Goal: Task Accomplishment & Management: Use online tool/utility

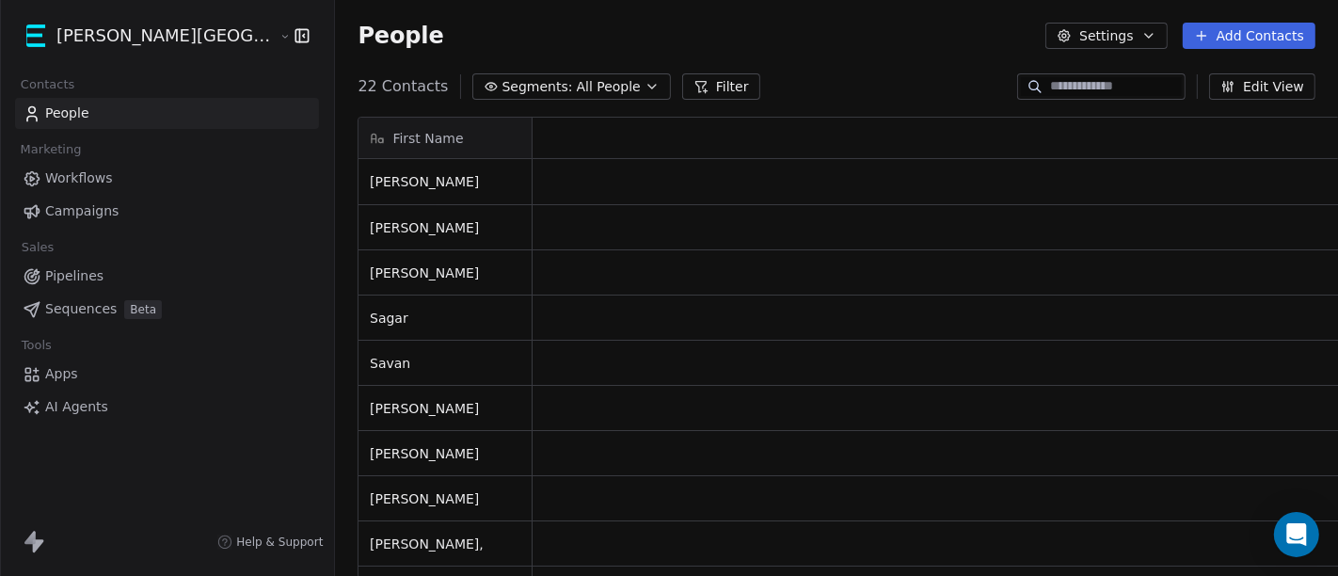
scroll to position [491, 1067]
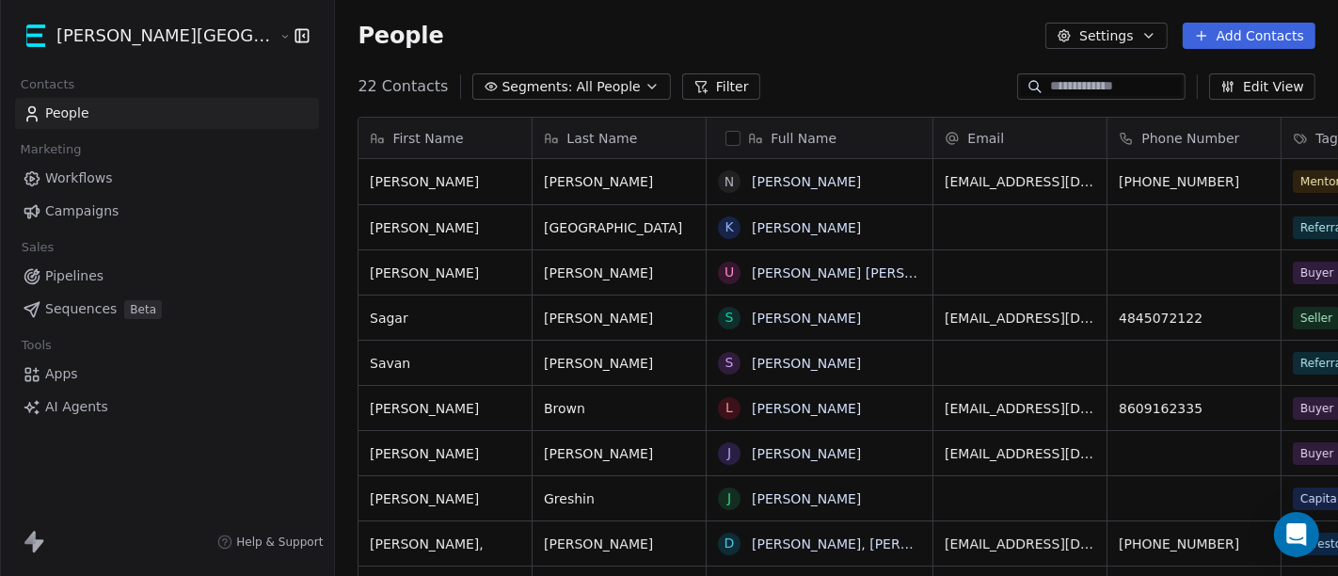
click at [155, 28] on html "[PERSON_NAME] Street Capital Contacts People Marketing Workflows Campaigns Sale…" at bounding box center [669, 288] width 1338 height 576
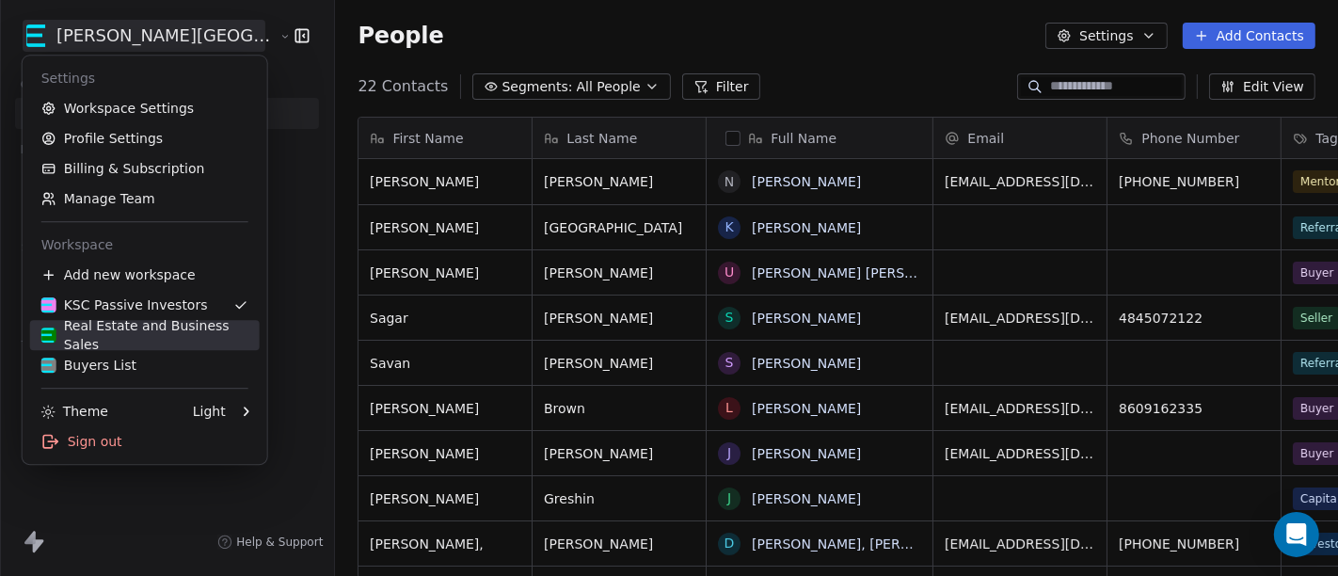
click at [153, 334] on div "Real Estate and Business Sales" at bounding box center [144, 335] width 207 height 38
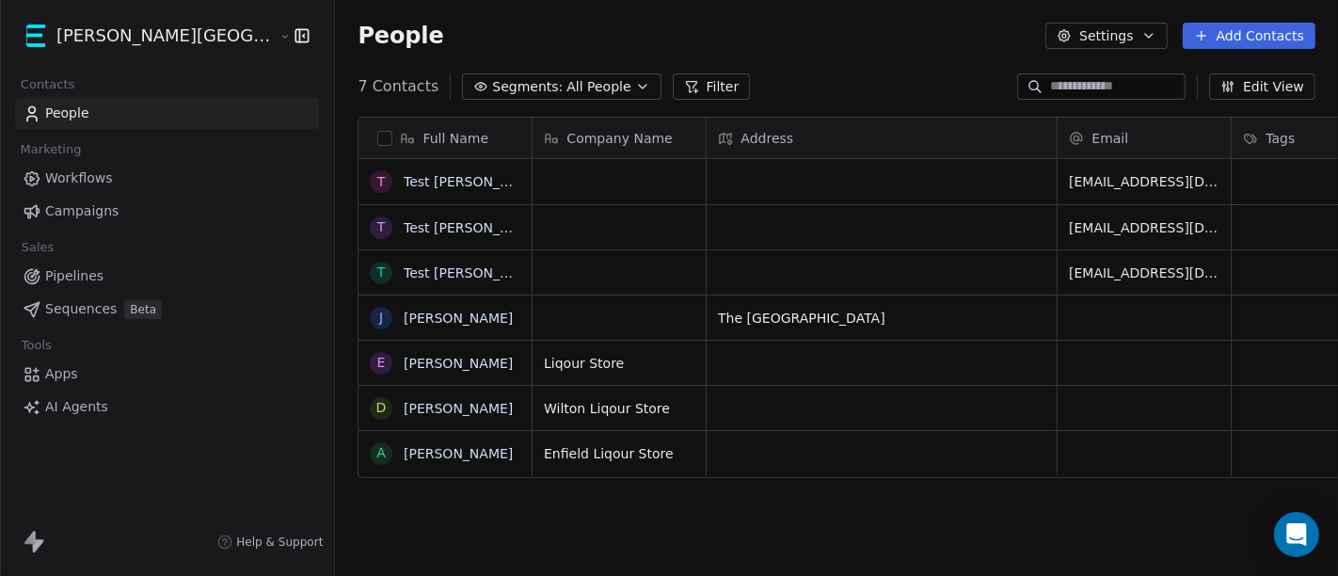
scroll to position [491, 1067]
click at [72, 281] on span "Pipelines" at bounding box center [74, 276] width 58 height 20
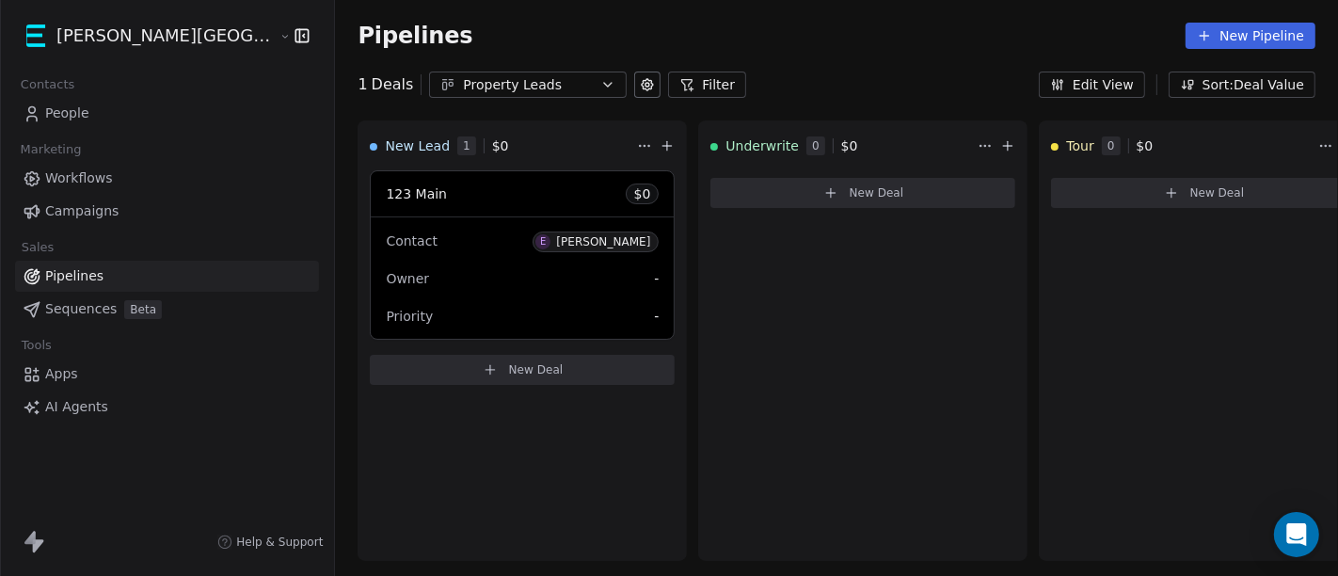
click at [45, 176] on span "Workflows" at bounding box center [79, 178] width 68 height 20
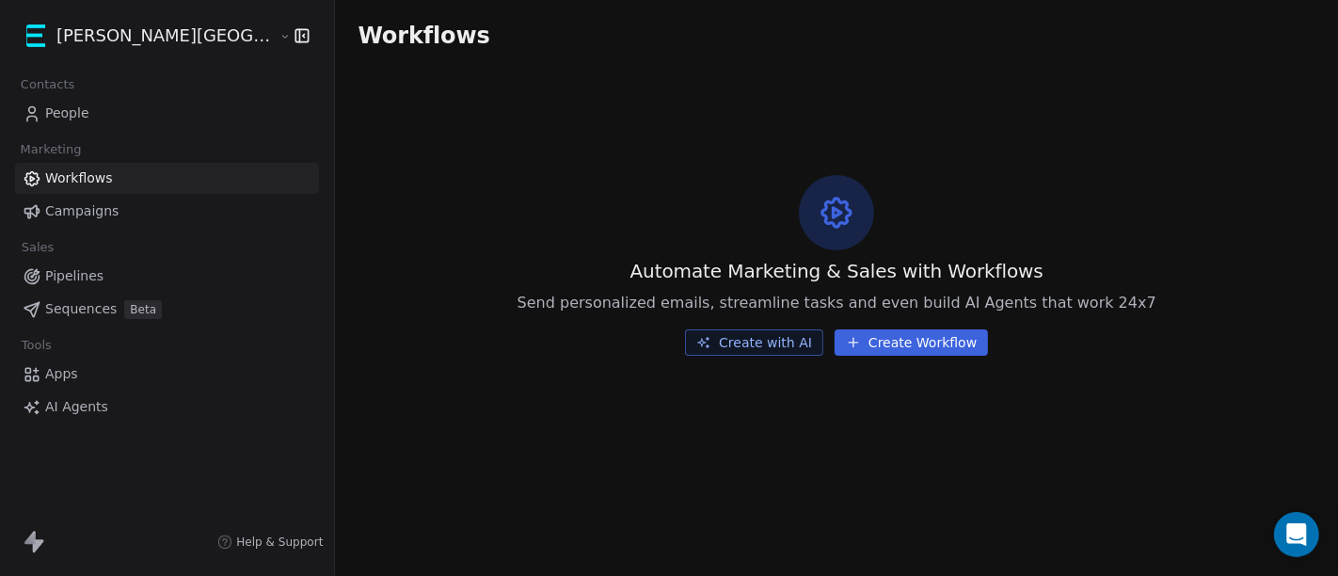
click at [715, 350] on button "Create with AI" at bounding box center [754, 342] width 138 height 26
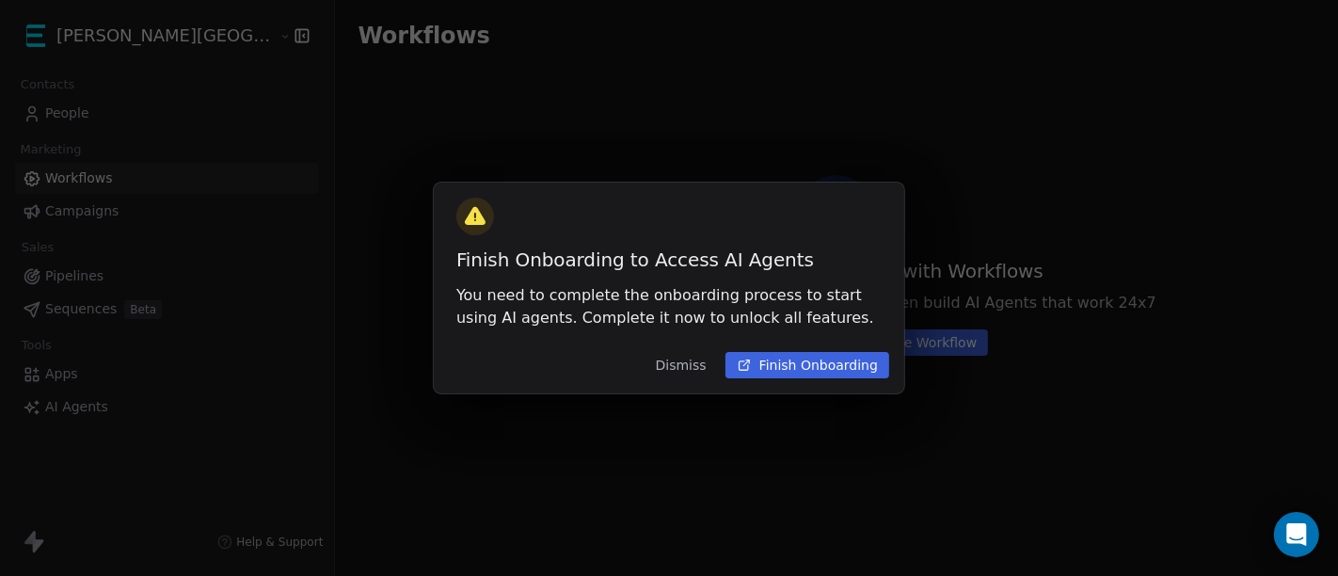
click at [702, 374] on button "Dismiss" at bounding box center [680, 365] width 73 height 34
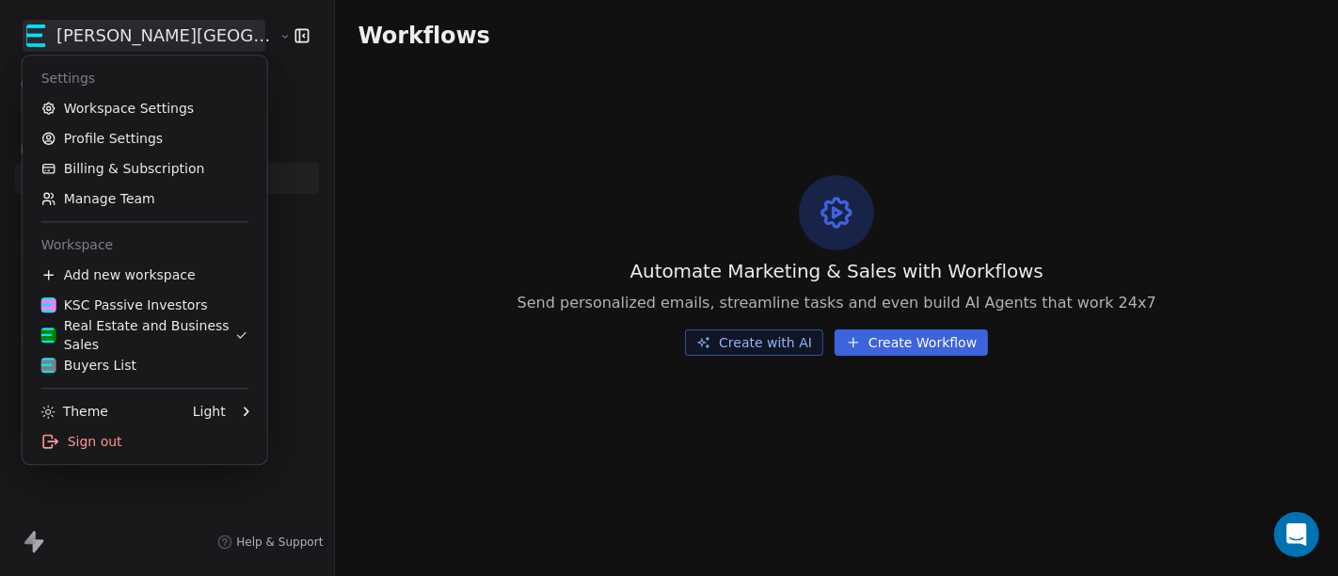
click at [138, 33] on html "Kane Street Capital Contacts People Marketing Workflows Campaigns Sales Pipelin…" at bounding box center [669, 288] width 1338 height 576
click at [147, 310] on div "KSC Passive Investors" at bounding box center [124, 304] width 167 height 19
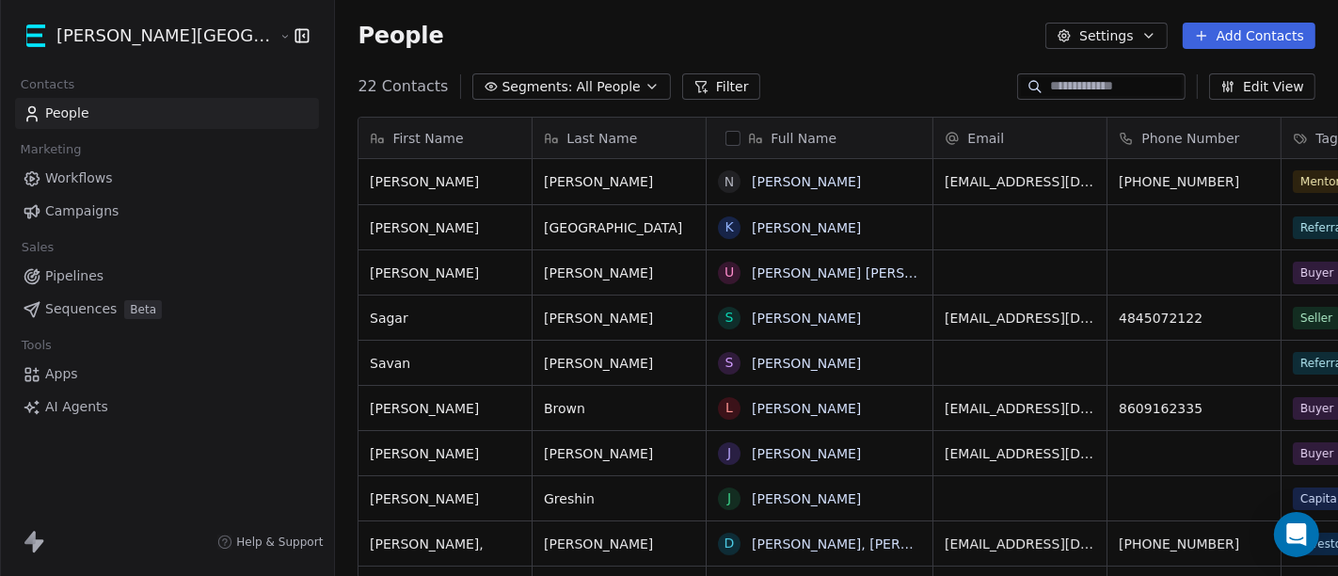
scroll to position [491, 1067]
click at [91, 183] on span "Workflows" at bounding box center [79, 178] width 68 height 20
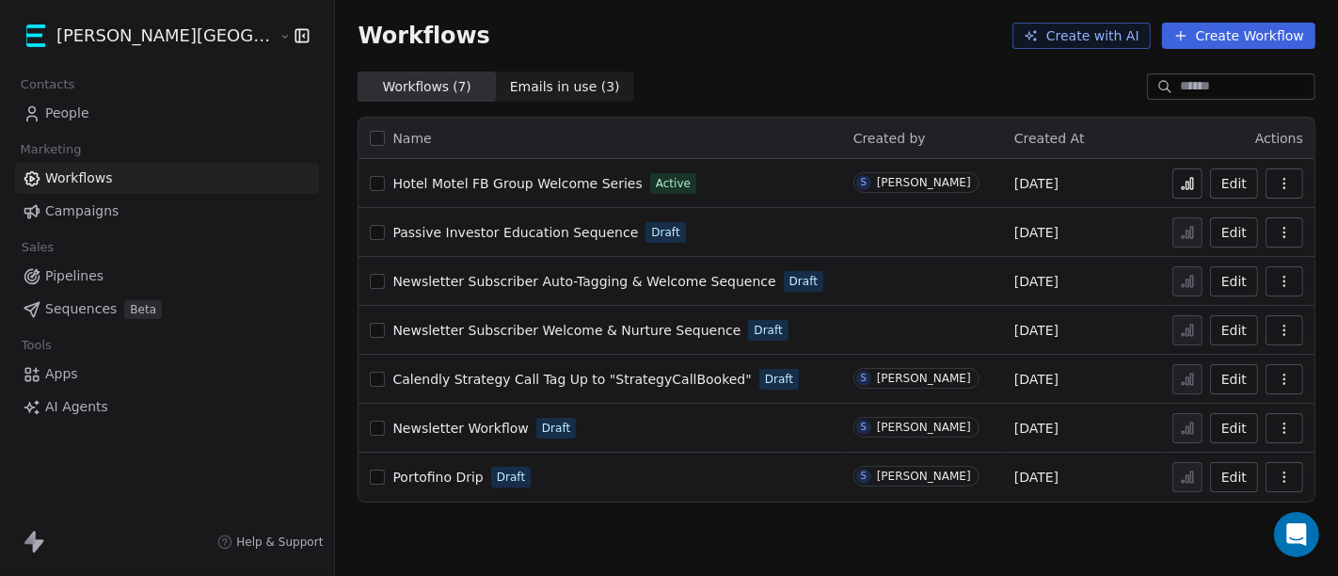
click at [1115, 45] on button "Create with AI" at bounding box center [1081, 36] width 138 height 26
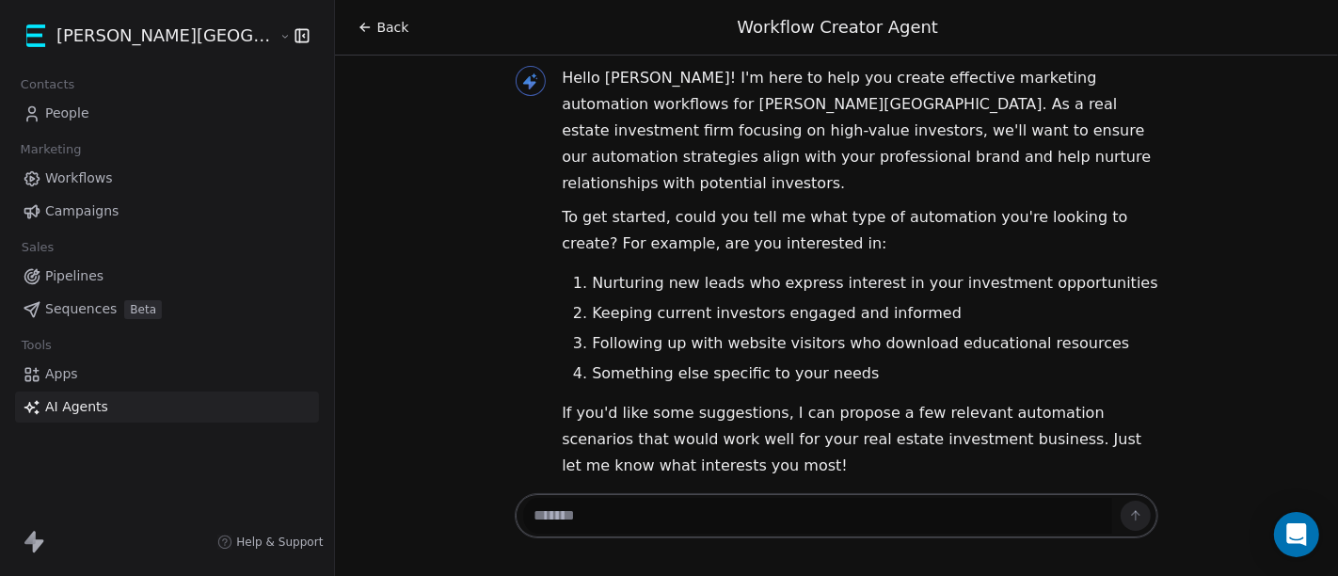
scroll to position [27, 0]
click at [738, 516] on textarea at bounding box center [817, 516] width 589 height 36
type textarea "*"
type textarea "**********"
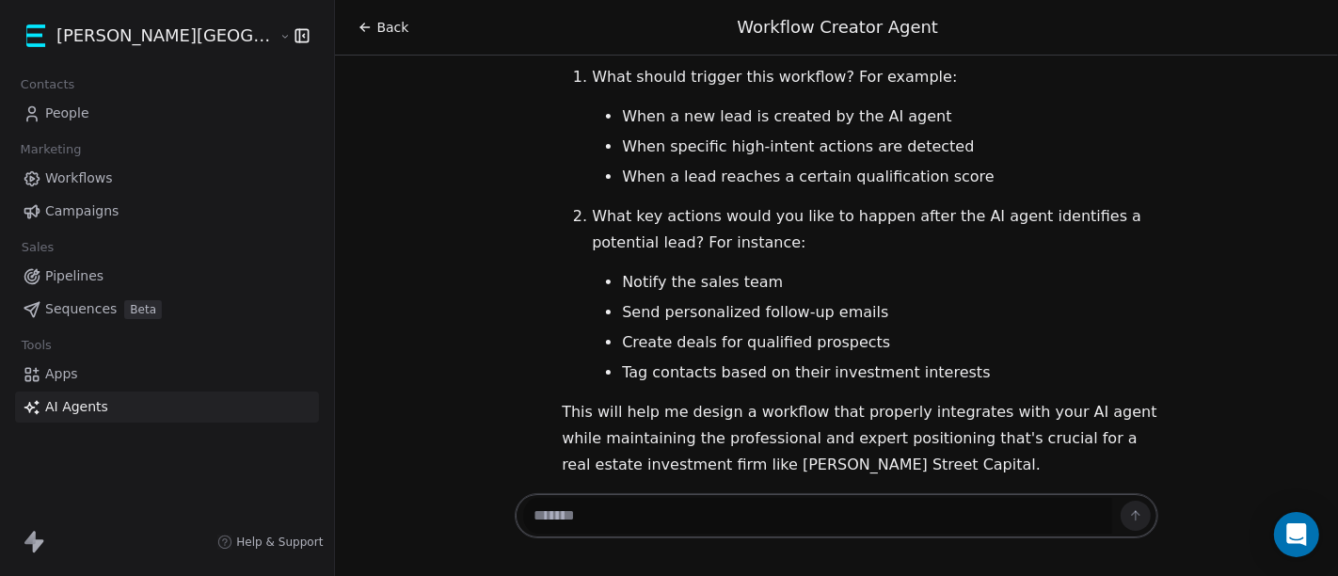
scroll to position [691, 0]
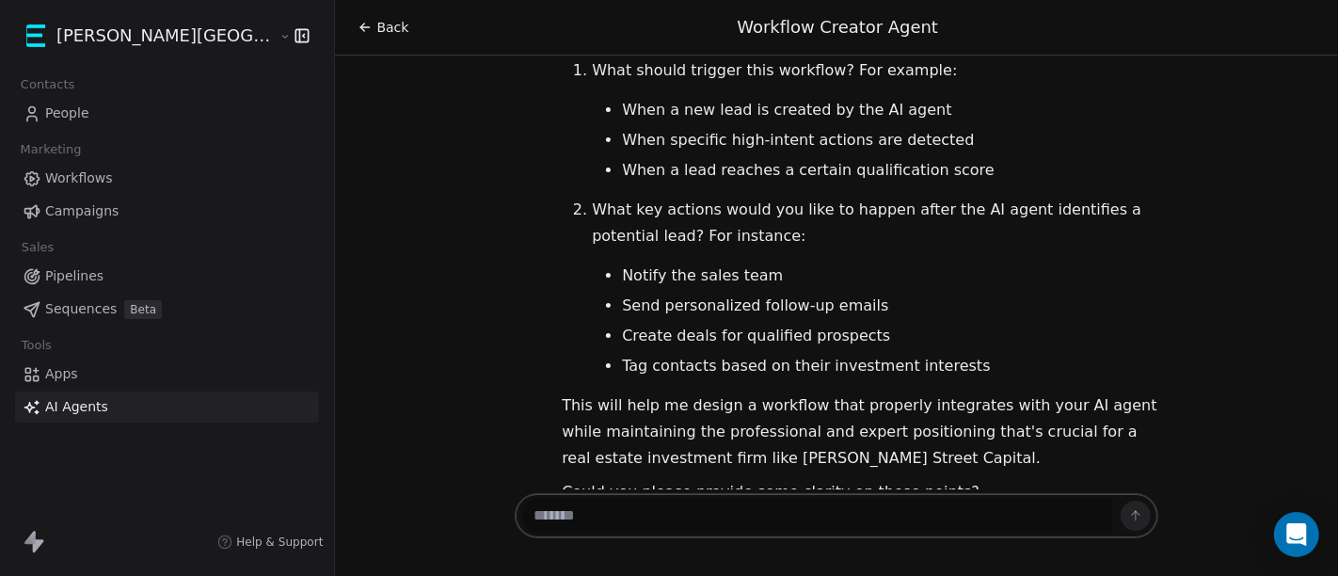
click at [86, 115] on span "People" at bounding box center [67, 113] width 44 height 20
